Goal: Communication & Community: Participate in discussion

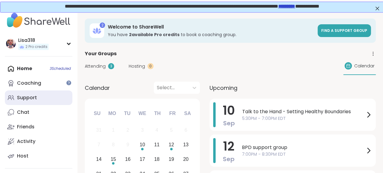
click at [32, 97] on div "Support" at bounding box center [27, 97] width 20 height 7
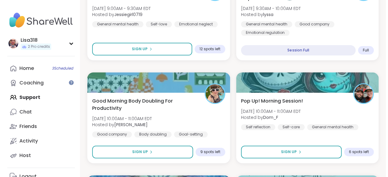
scroll to position [357, 0]
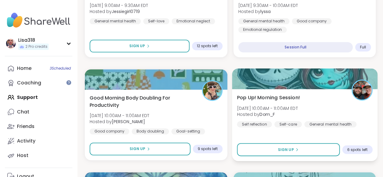
click at [331, 99] on div "Pop Up! Morning Session! Wed, Sep 10 | 10:00AM - 11:00AM EDT Hosted by Dom_F Se…" at bounding box center [304, 110] width 135 height 33
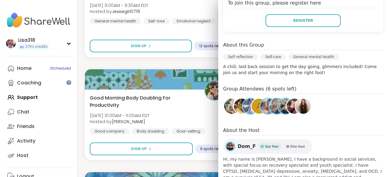
scroll to position [136, 0]
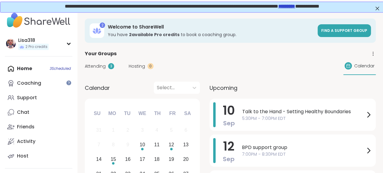
click at [68, 72] on div "Home 3 Scheduled Coaching Support Chat Friends Activity Host" at bounding box center [39, 112] width 68 height 102
click at [64, 71] on div "Home 3 Scheduled Coaching Support Chat Friends Activity Host" at bounding box center [39, 112] width 68 height 102
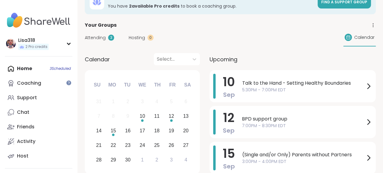
scroll to position [32, 0]
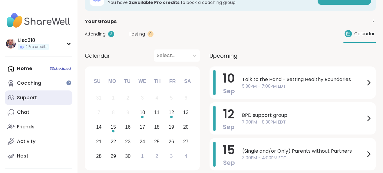
click at [33, 99] on div "Support" at bounding box center [27, 97] width 20 height 7
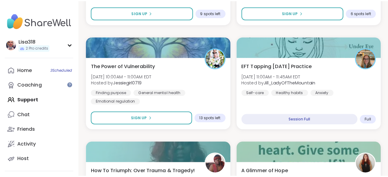
scroll to position [505, 0]
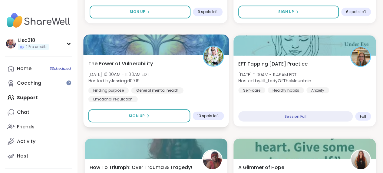
click at [210, 91] on div "Finding purpose General mental health Emotional regulation" at bounding box center [155, 94] width 135 height 15
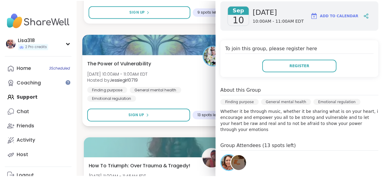
scroll to position [88, 0]
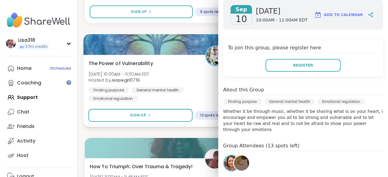
click at [196, 74] on div "The Power of Vulnerability [DATE] 10:00AM - 11:00AM EDT Hosted by Jessiegirl071…" at bounding box center [157, 81] width 138 height 42
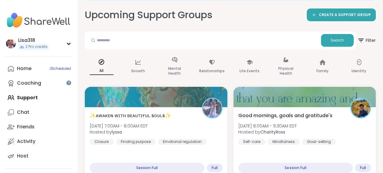
scroll to position [0, 0]
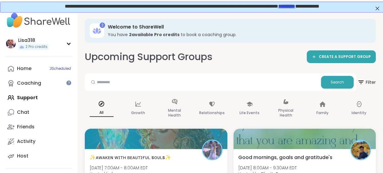
click at [294, 8] on link "*********" at bounding box center [285, 5] width 17 height 5
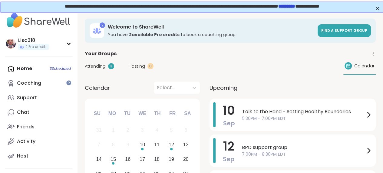
click at [294, 5] on link "*********" at bounding box center [285, 5] width 17 height 5
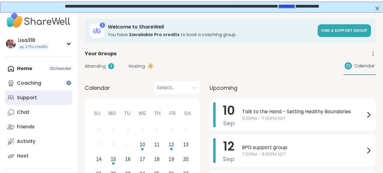
click at [35, 99] on div "Support" at bounding box center [27, 97] width 20 height 7
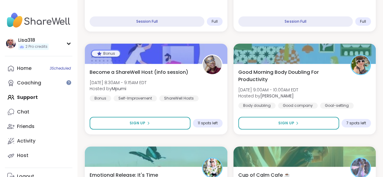
scroll to position [177, 0]
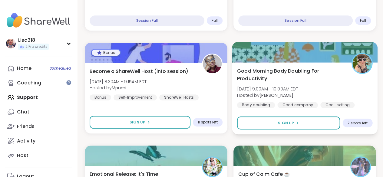
click at [234, 89] on div "Good Morning Body Doubling For Productivity Wed, Sep 10 | 9:00AM - 10:00AM EDT …" at bounding box center [304, 98] width 145 height 72
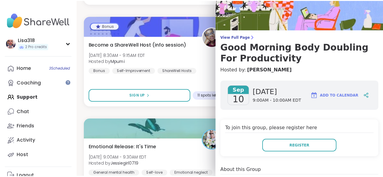
scroll to position [0, 0]
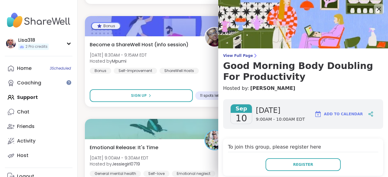
click at [374, 9] on icon at bounding box center [378, 9] width 8 height 8
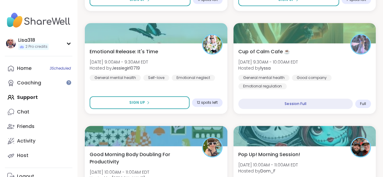
scroll to position [300, 0]
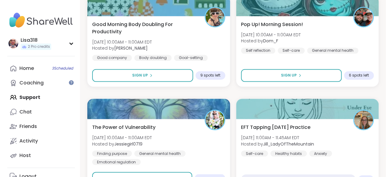
scroll to position [430, 0]
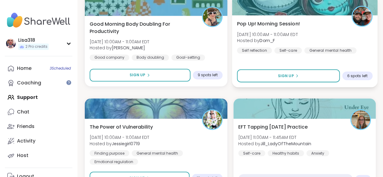
click at [356, 42] on div "Pop Up! Morning Session! Wed, Sep 10 | 10:00AM - 11:00AM EDT Hosted by Dom_F Se…" at bounding box center [304, 36] width 135 height 33
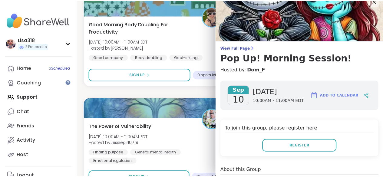
scroll to position [0, 0]
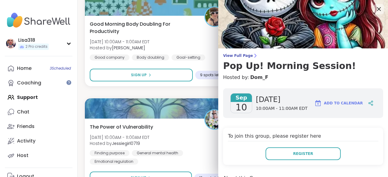
click at [374, 9] on icon at bounding box center [378, 9] width 8 height 8
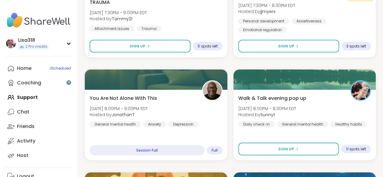
scroll to position [1698, 0]
